Goal: Task Accomplishment & Management: Manage account settings

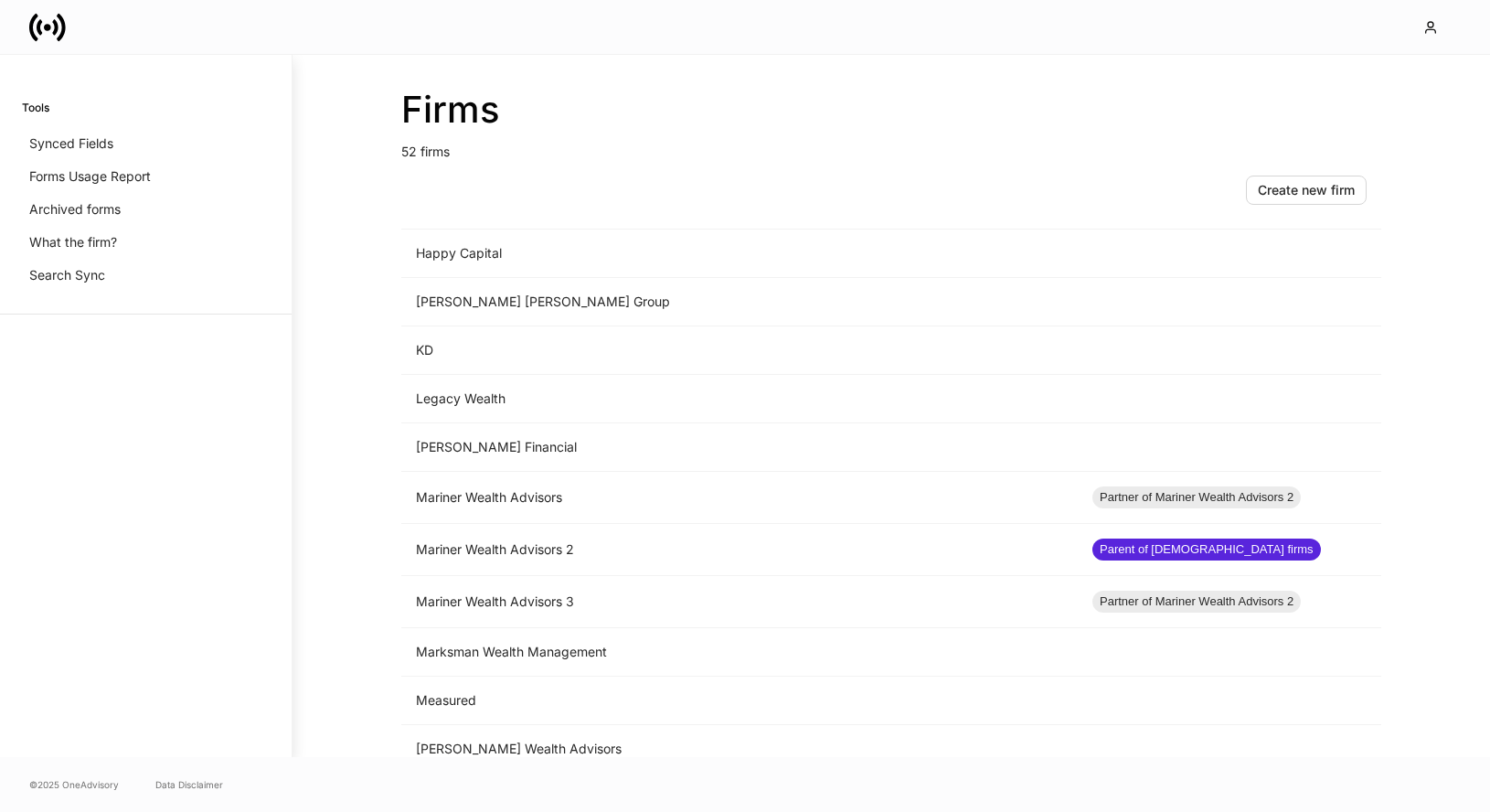
scroll to position [1404, 0]
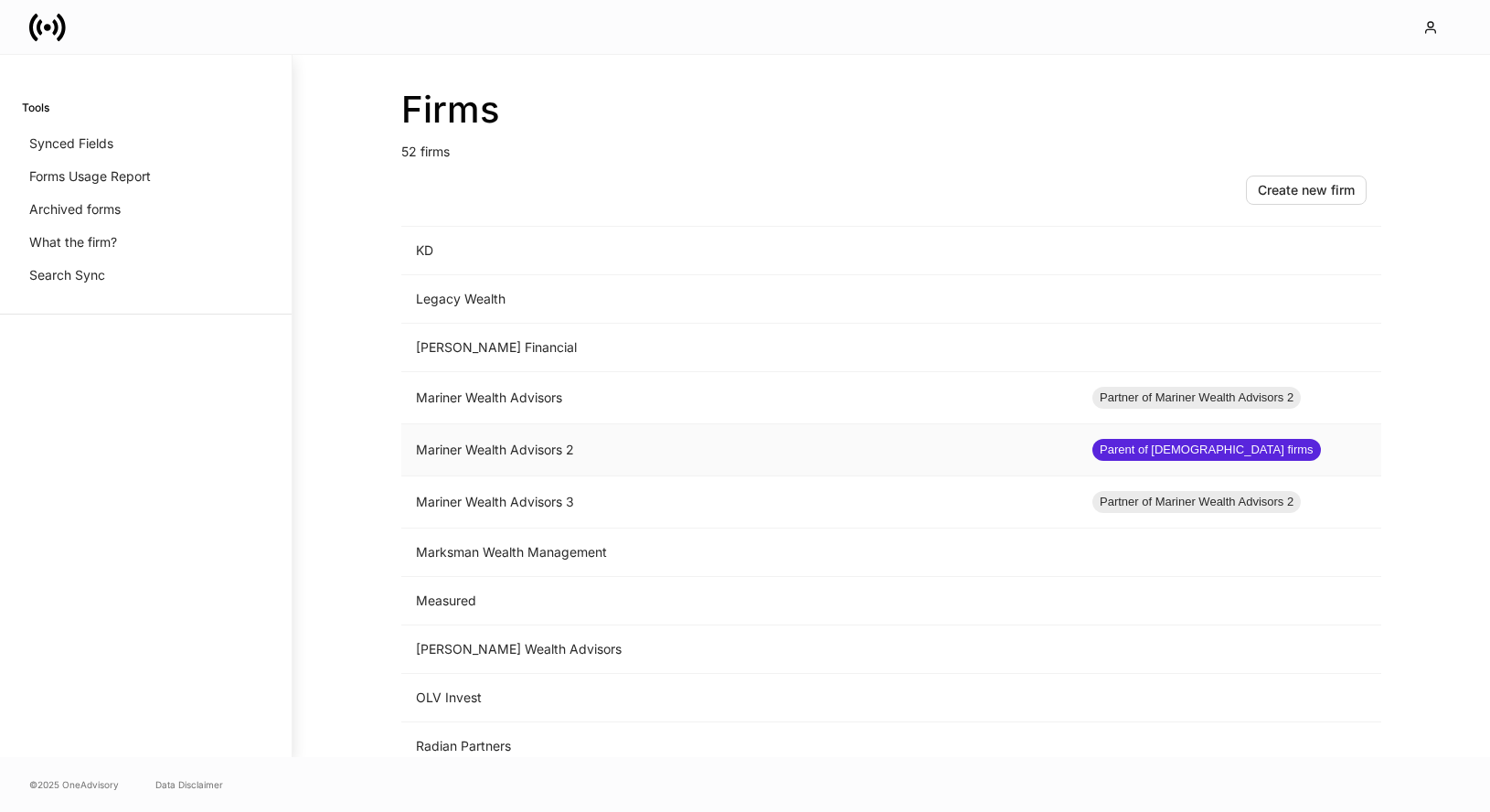
click at [616, 433] on td "Mariner Wealth Advisors 2" at bounding box center [740, 449] width 677 height 52
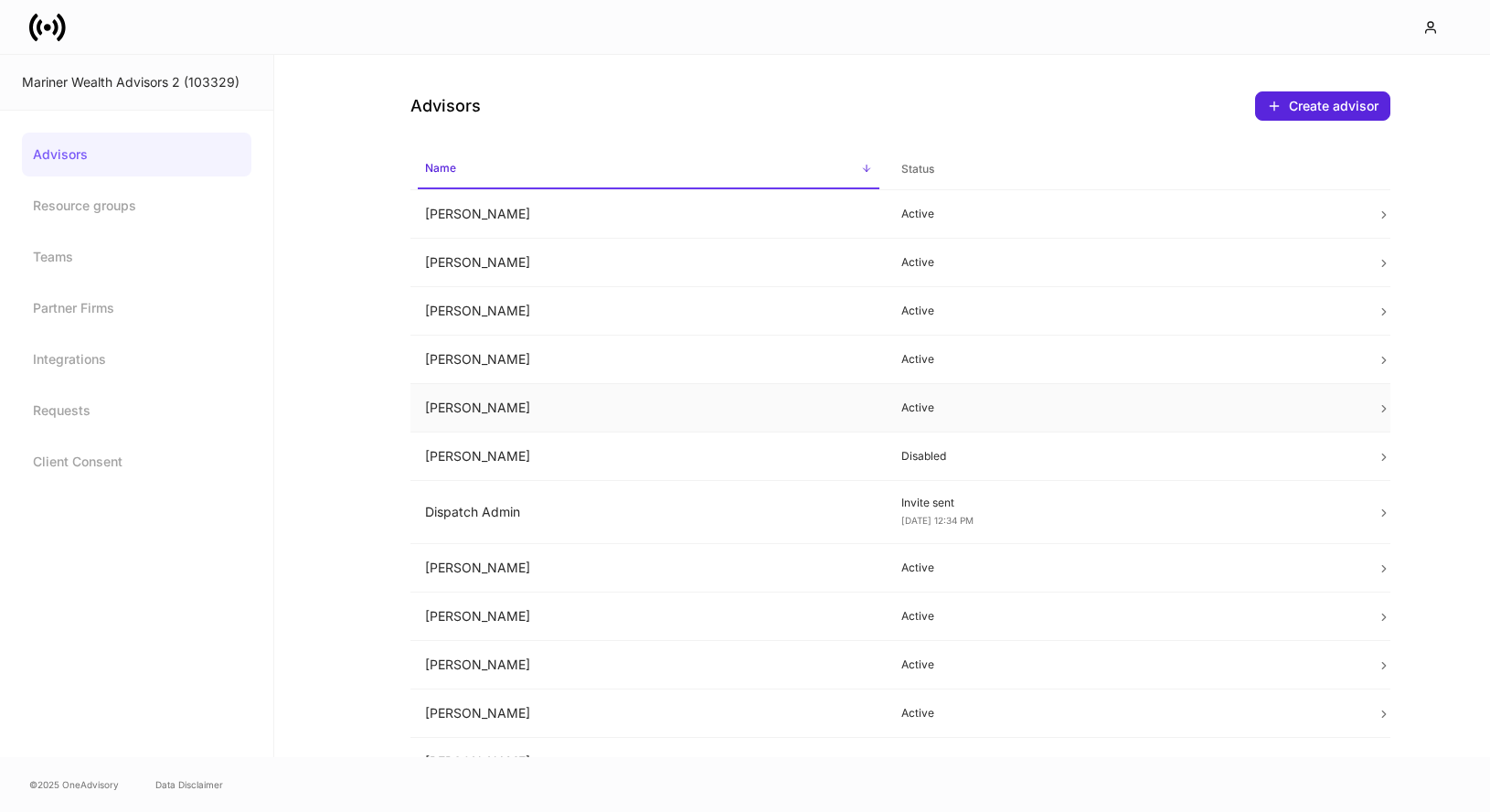
click at [970, 416] on td "Active" at bounding box center [1124, 408] width 476 height 49
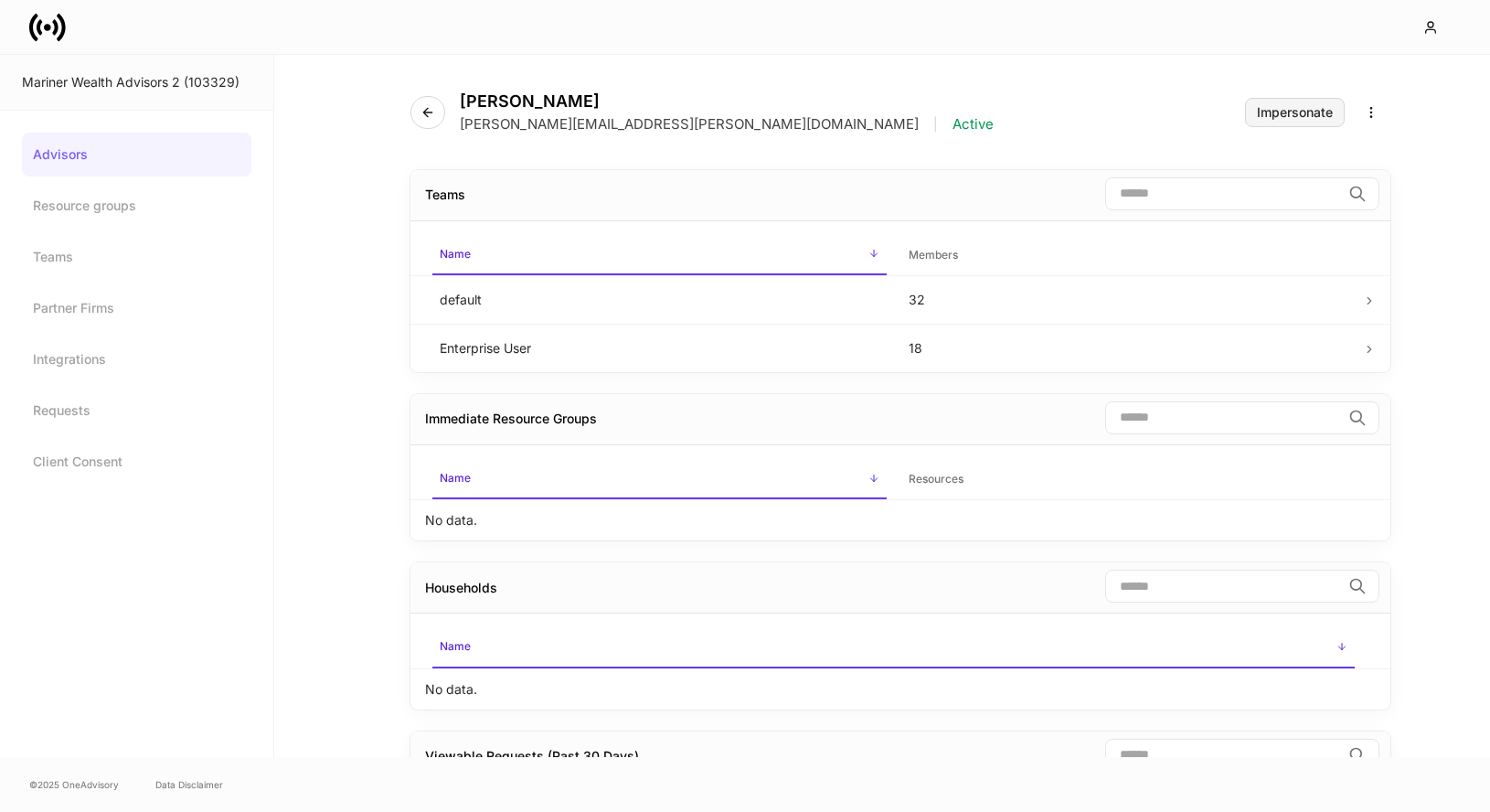
click at [1270, 122] on button "Impersonate" at bounding box center [1295, 112] width 99 height 29
click at [43, 33] on icon at bounding box center [48, 27] width 37 height 37
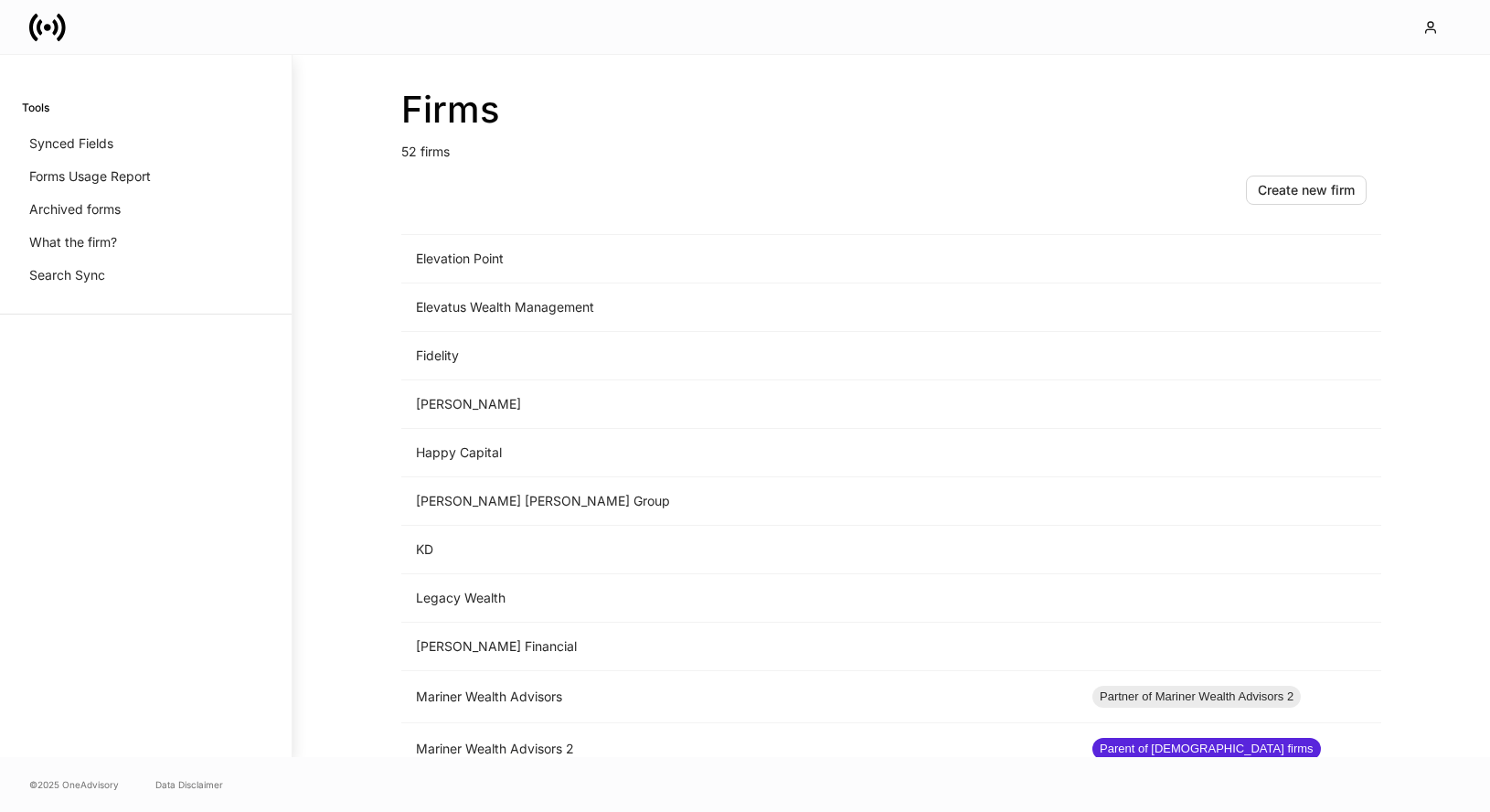
scroll to position [1398, 0]
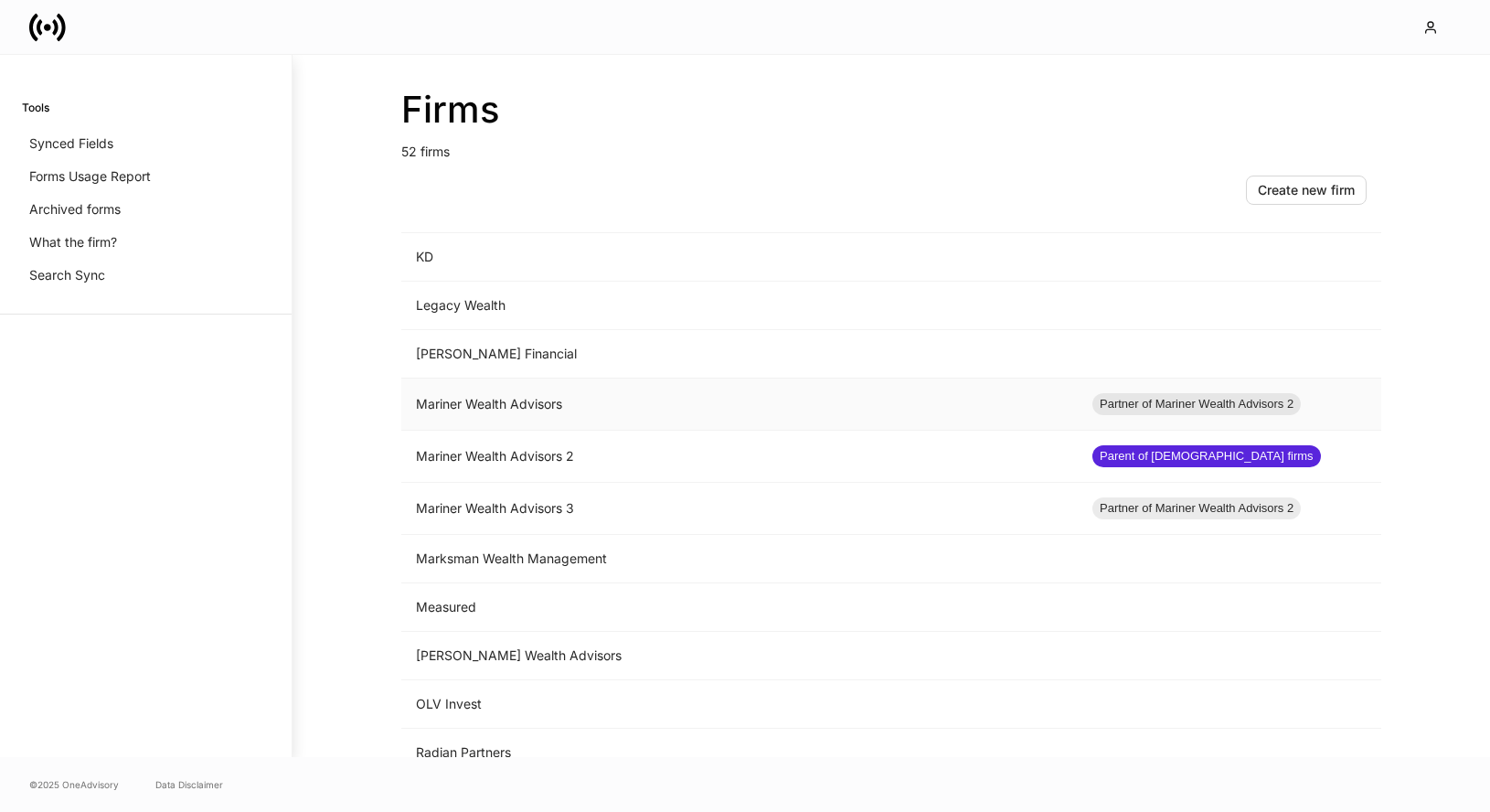
click at [673, 393] on td "Mariner Wealth Advisors" at bounding box center [740, 404] width 677 height 52
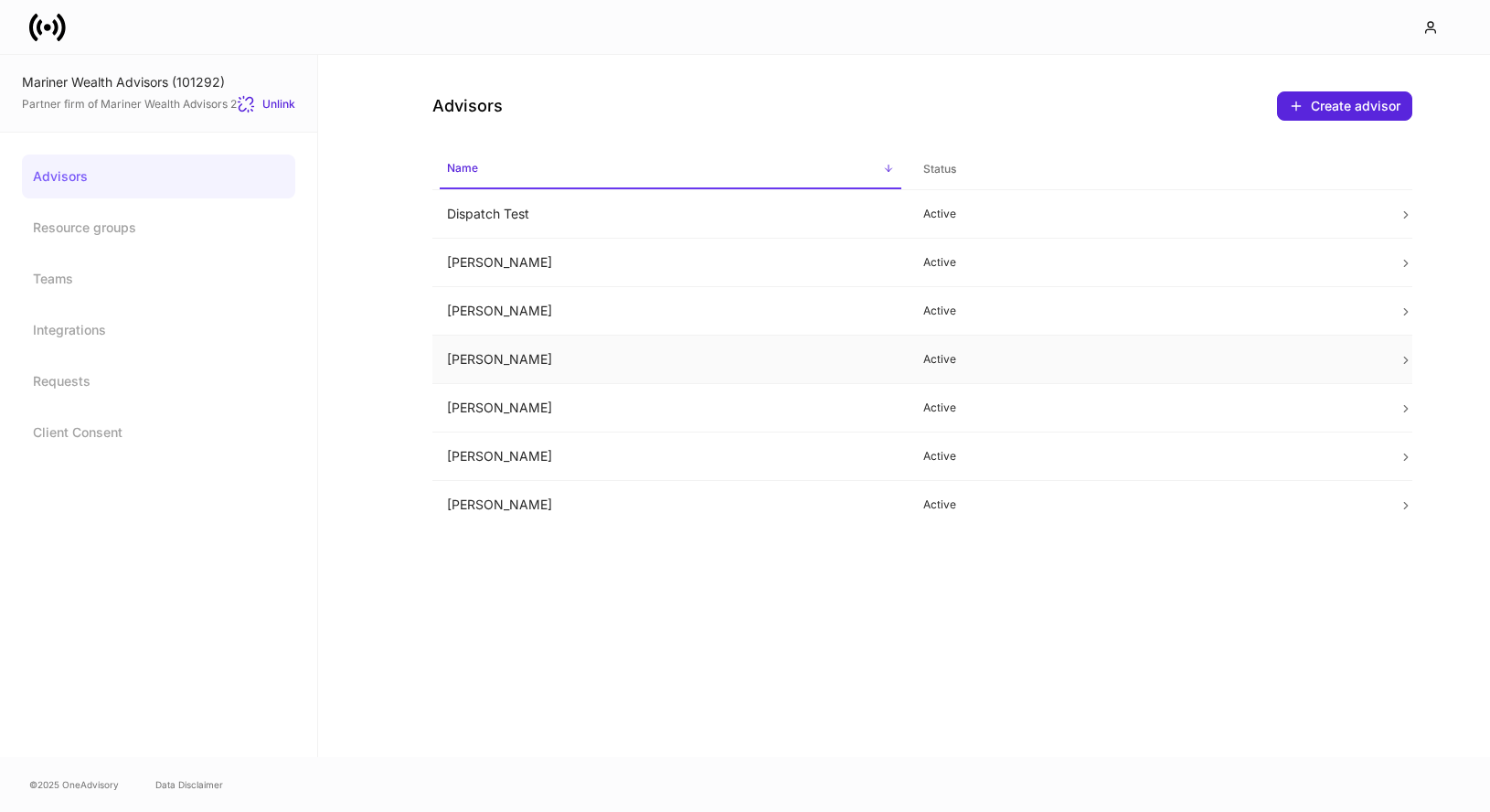
click at [666, 359] on td "[PERSON_NAME]" at bounding box center [670, 360] width 476 height 49
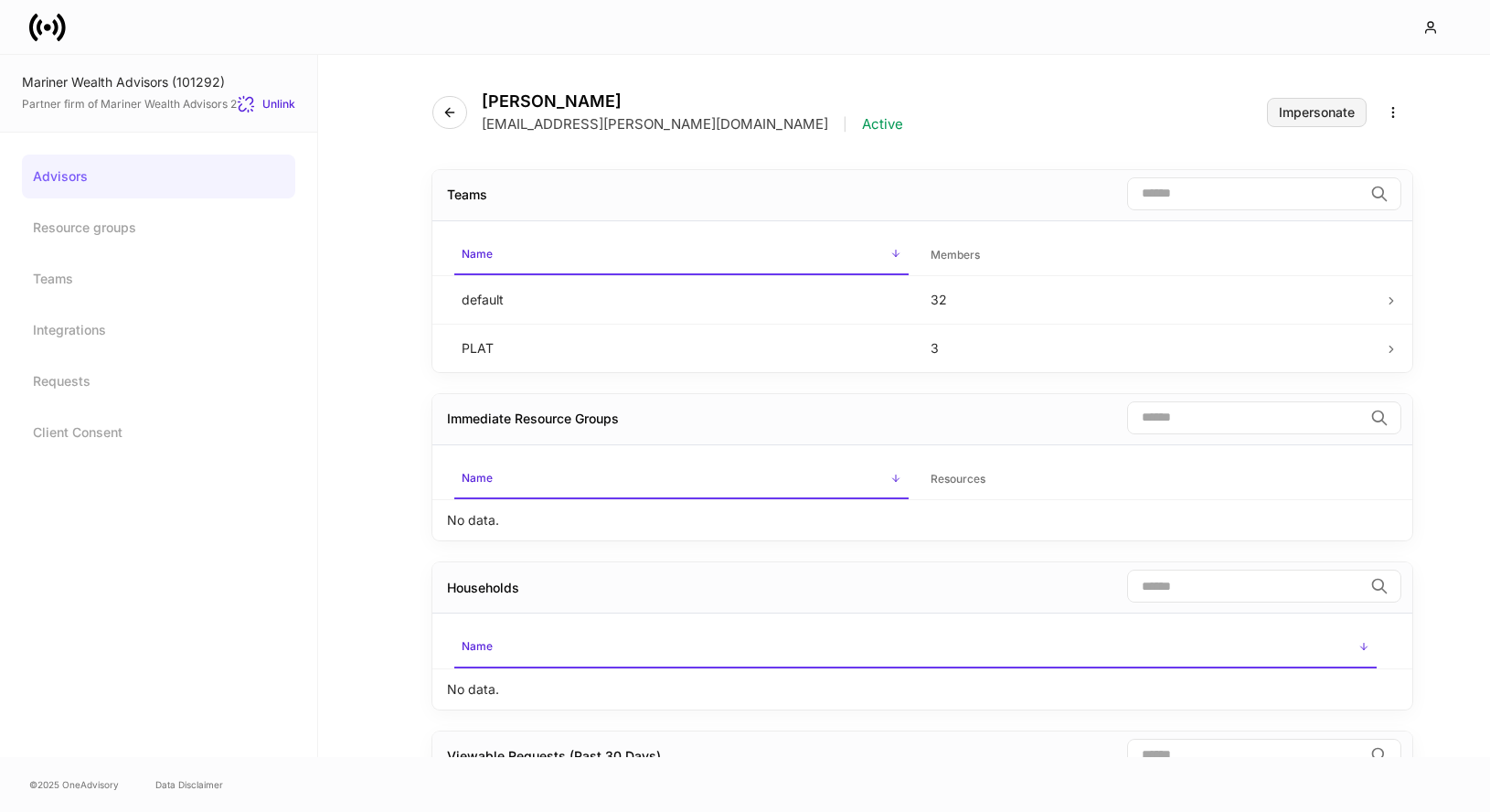
click at [1304, 122] on button "Impersonate" at bounding box center [1317, 112] width 99 height 29
click at [58, 31] on icon at bounding box center [48, 27] width 37 height 37
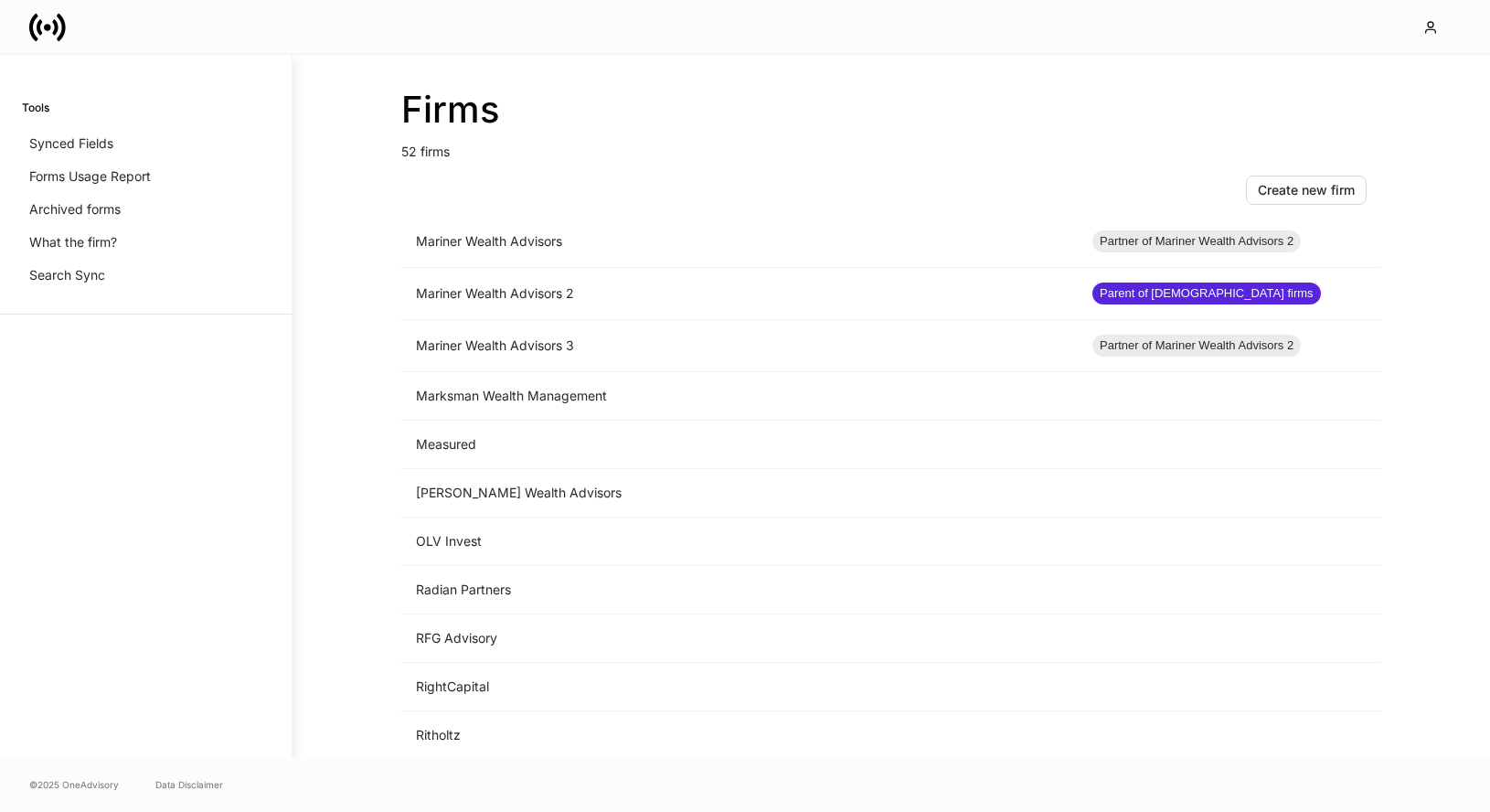
scroll to position [1463, 0]
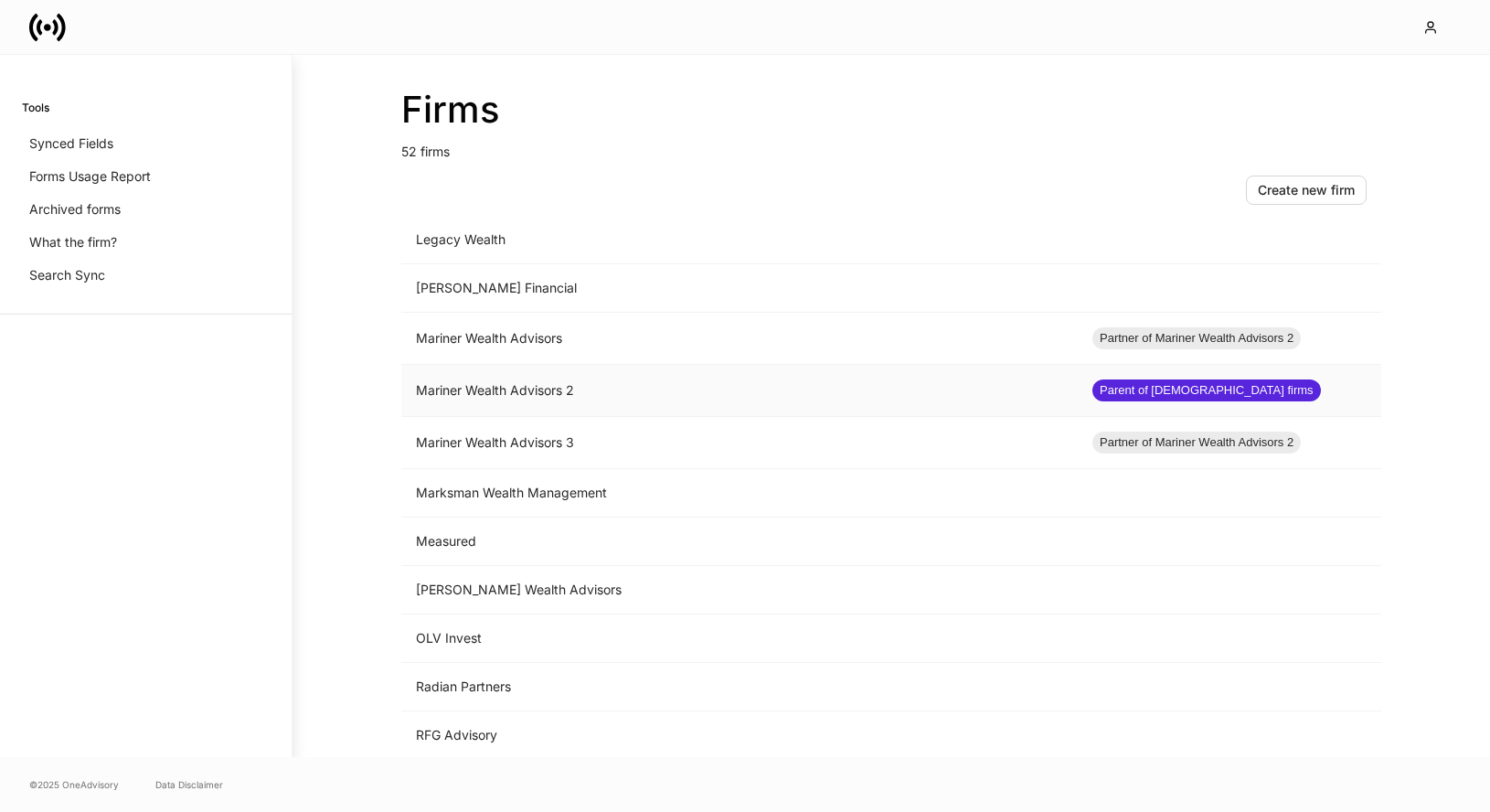
click at [555, 395] on td "Mariner Wealth Advisors 2" at bounding box center [740, 390] width 677 height 52
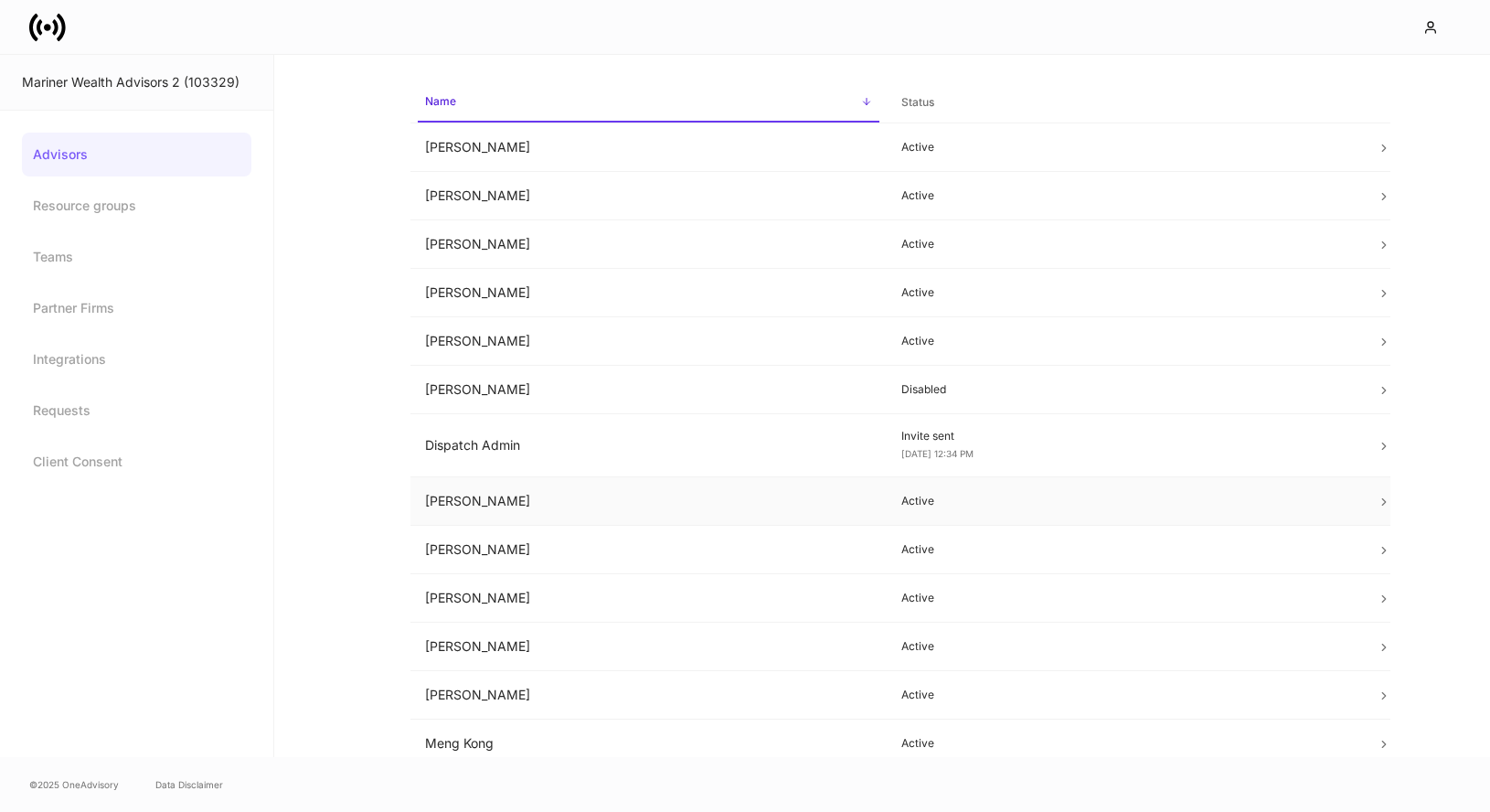
scroll to position [93, 0]
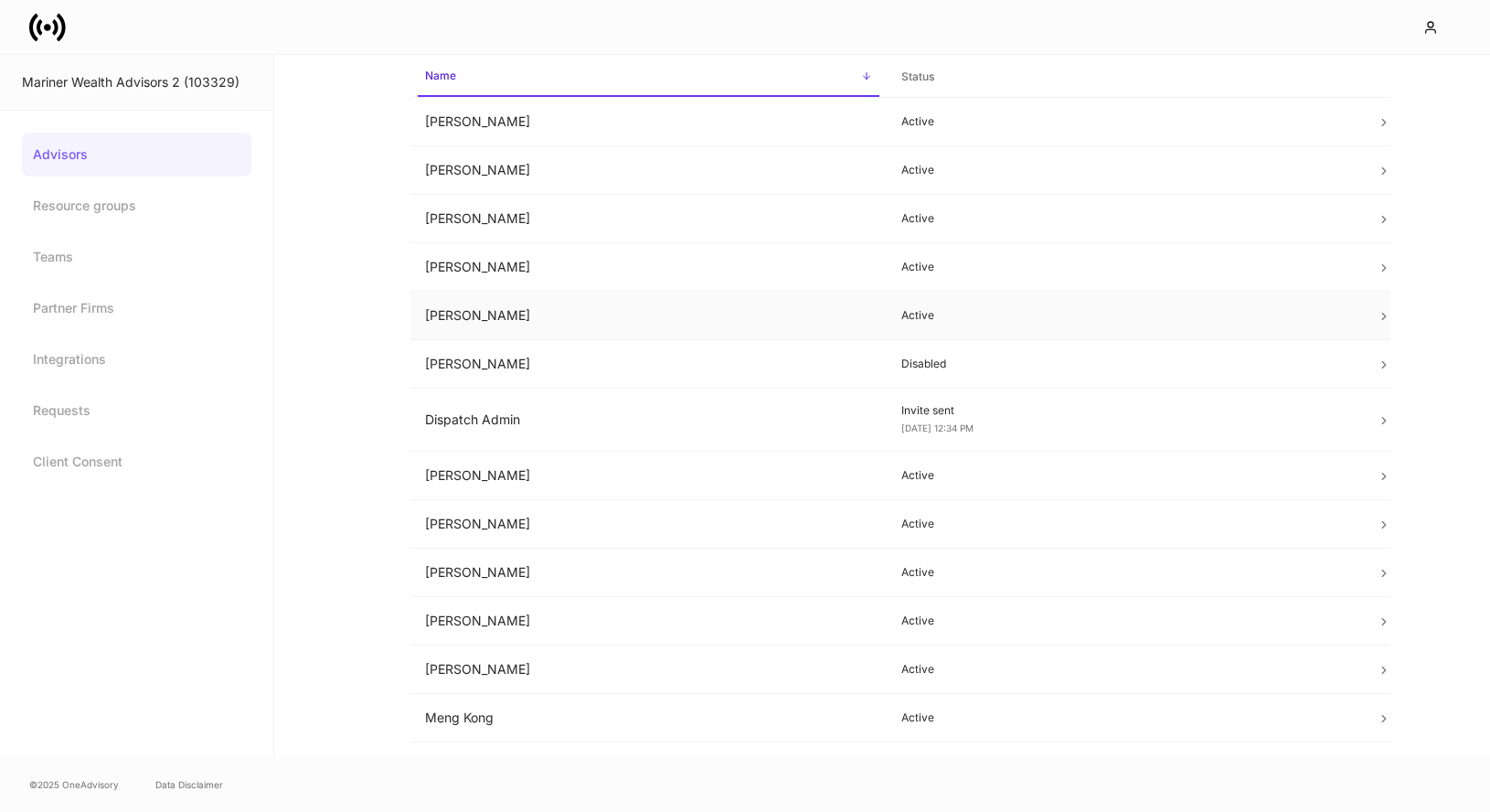
click at [601, 320] on td "[PERSON_NAME]" at bounding box center [648, 316] width 476 height 49
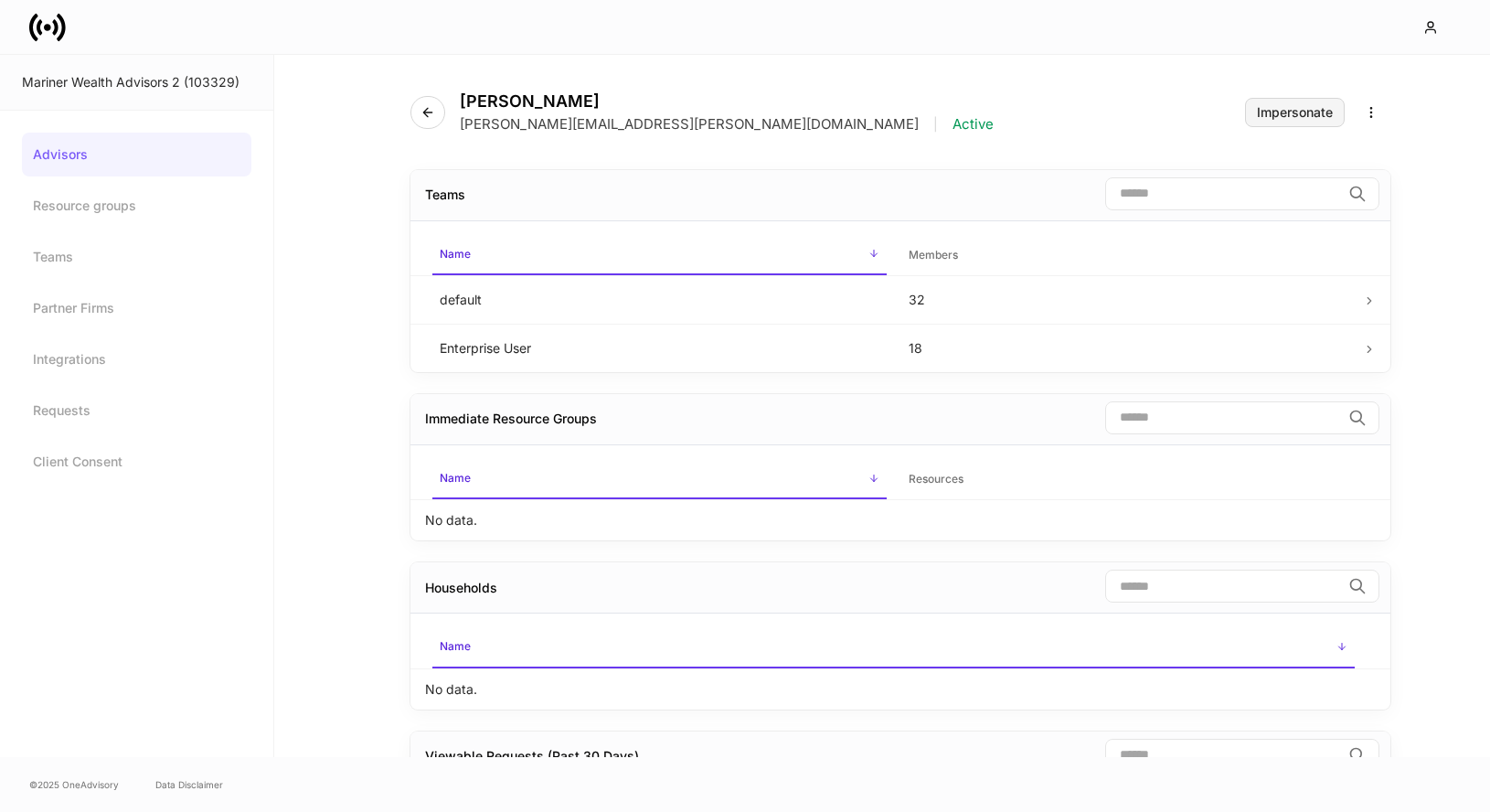
click at [1323, 117] on div "Impersonate" at bounding box center [1295, 112] width 76 height 13
